Goal: Understand site structure: Understand site structure

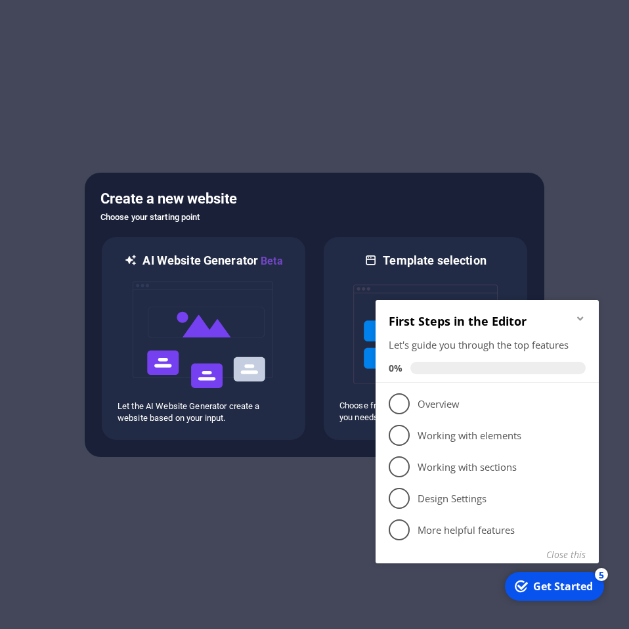
click at [585, 319] on icon "Minimize checklist" at bounding box center [580, 318] width 11 height 11
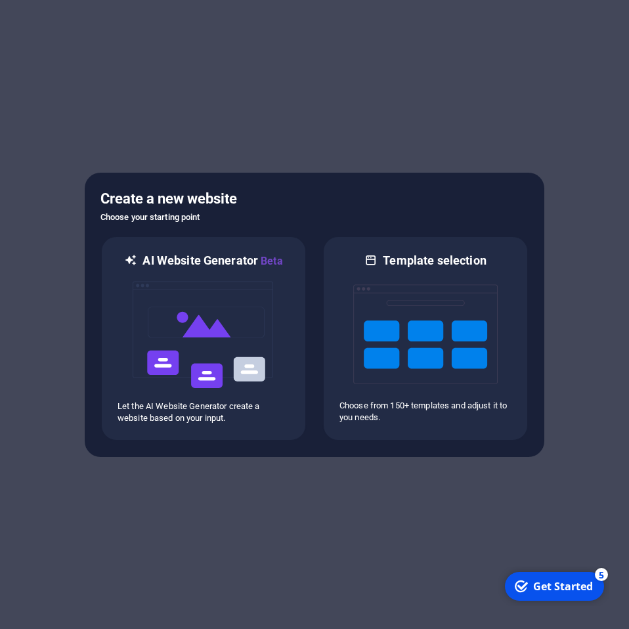
click at [593, 593] on div "Get Started" at bounding box center [563, 586] width 60 height 14
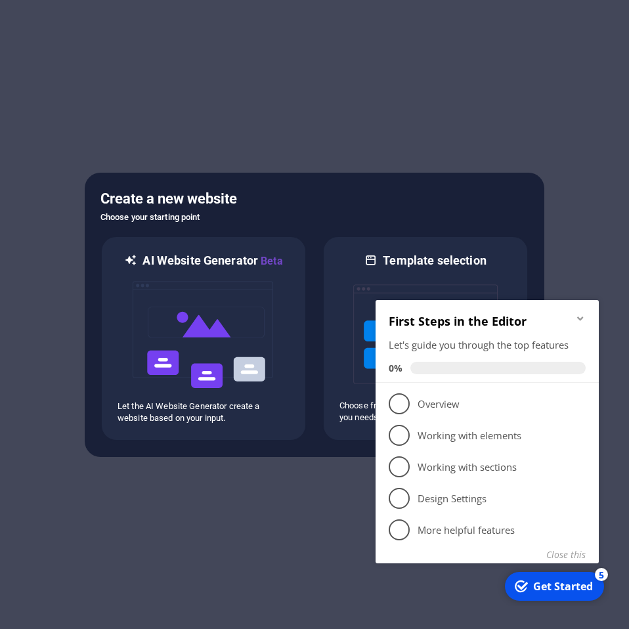
click at [565, 219] on div at bounding box center [314, 314] width 629 height 629
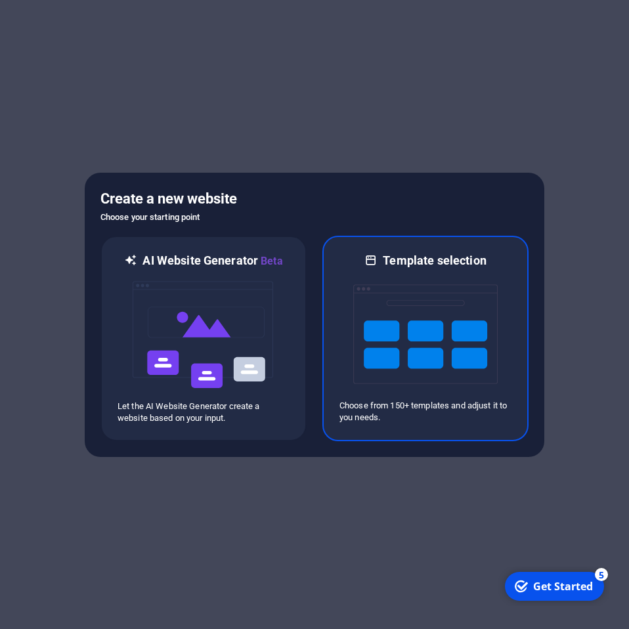
click at [376, 320] on img at bounding box center [425, 334] width 144 height 131
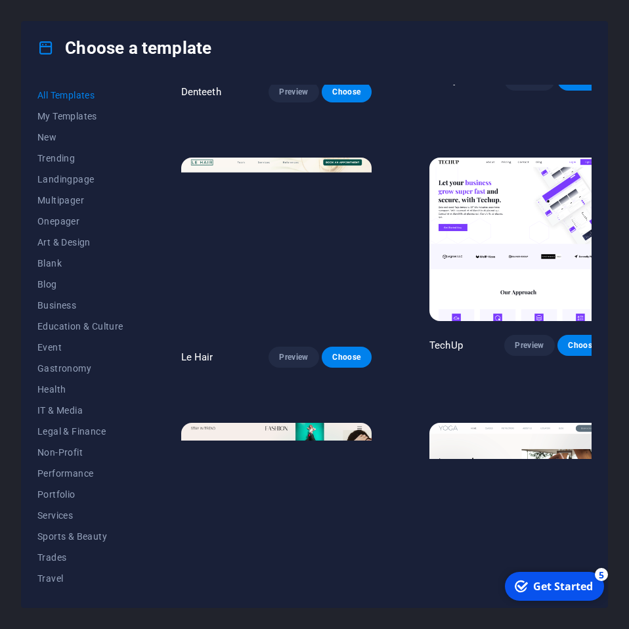
scroll to position [3677, 0]
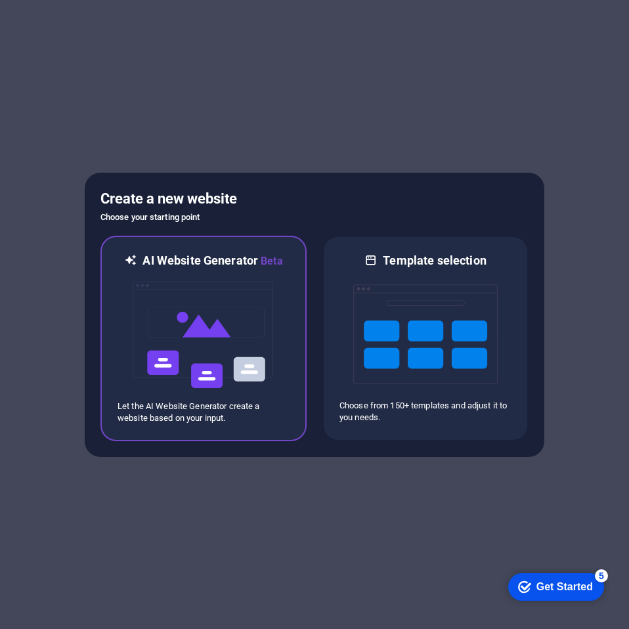
click at [227, 287] on img at bounding box center [203, 334] width 144 height 131
